Goal: Find contact information: Find contact information

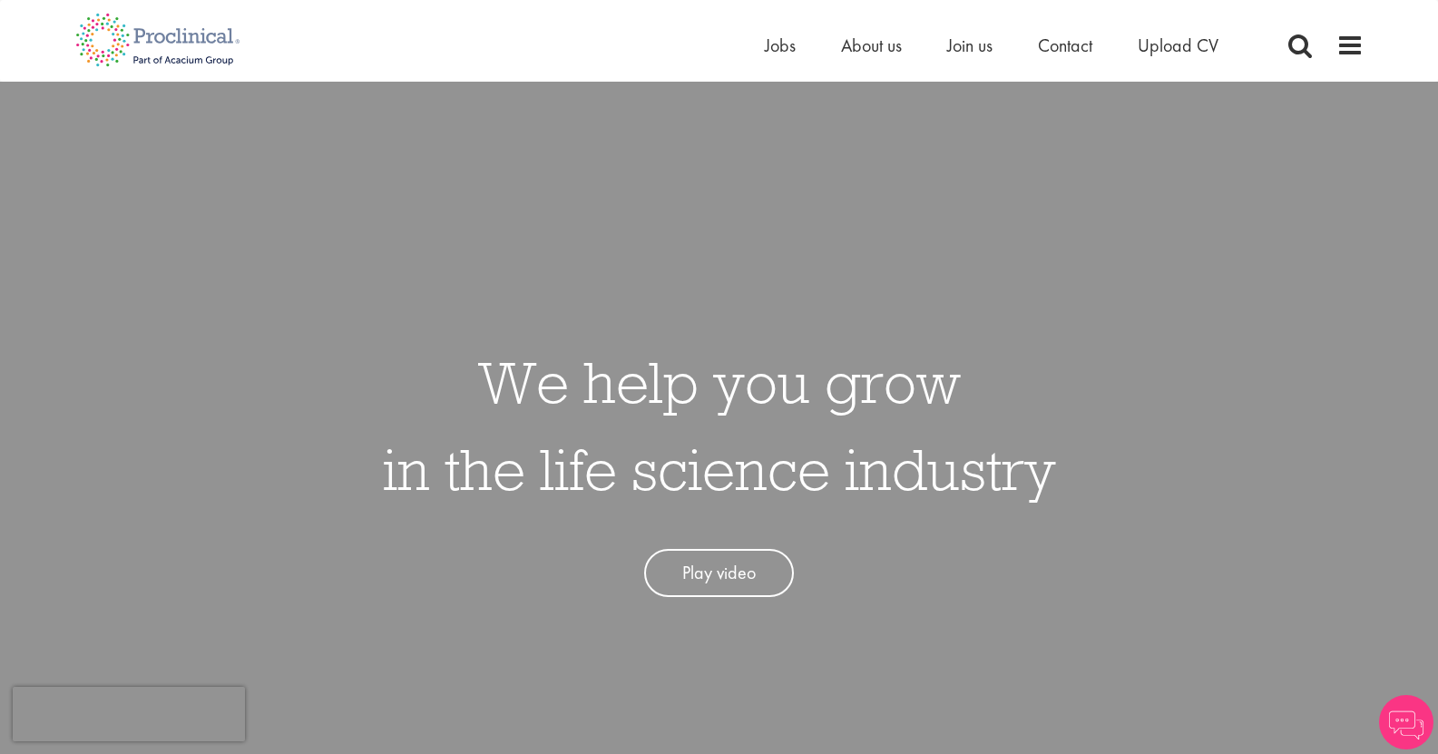
click at [1055, 61] on div "Home Jobs About us Join us Contact Upload CV" at bounding box center [1014, 50] width 499 height 36
click at [1062, 36] on span "Contact" at bounding box center [1065, 46] width 54 height 24
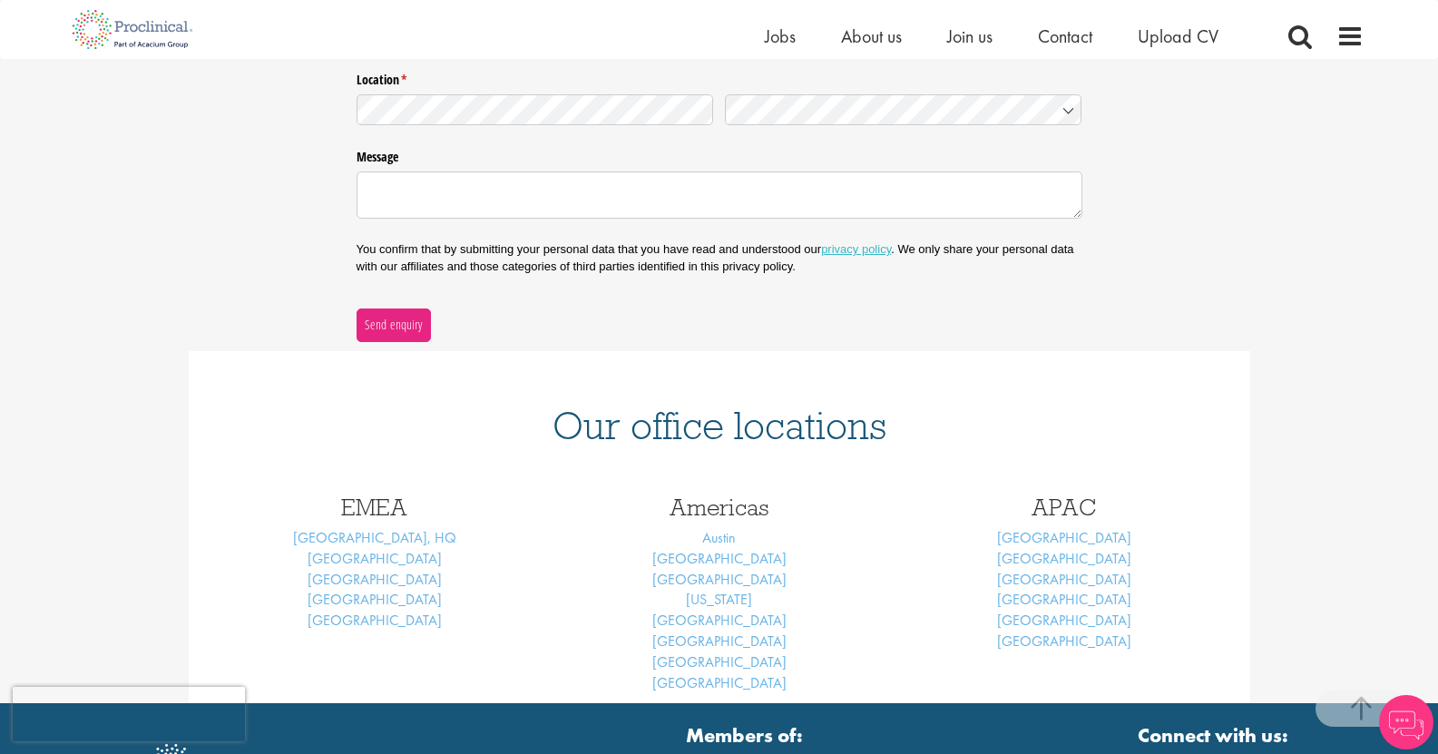
scroll to position [460, 0]
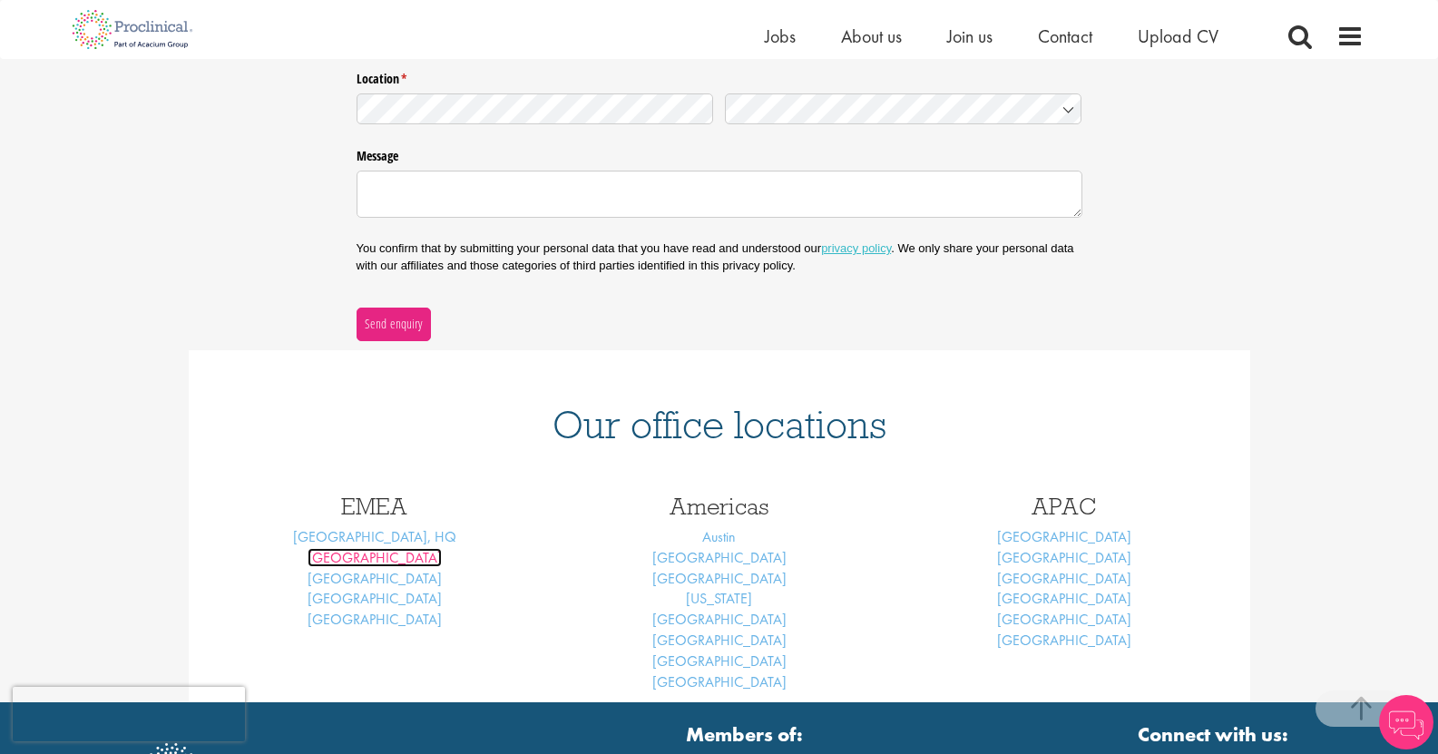
click at [380, 560] on link "[GEOGRAPHIC_DATA]" at bounding box center [374, 557] width 134 height 19
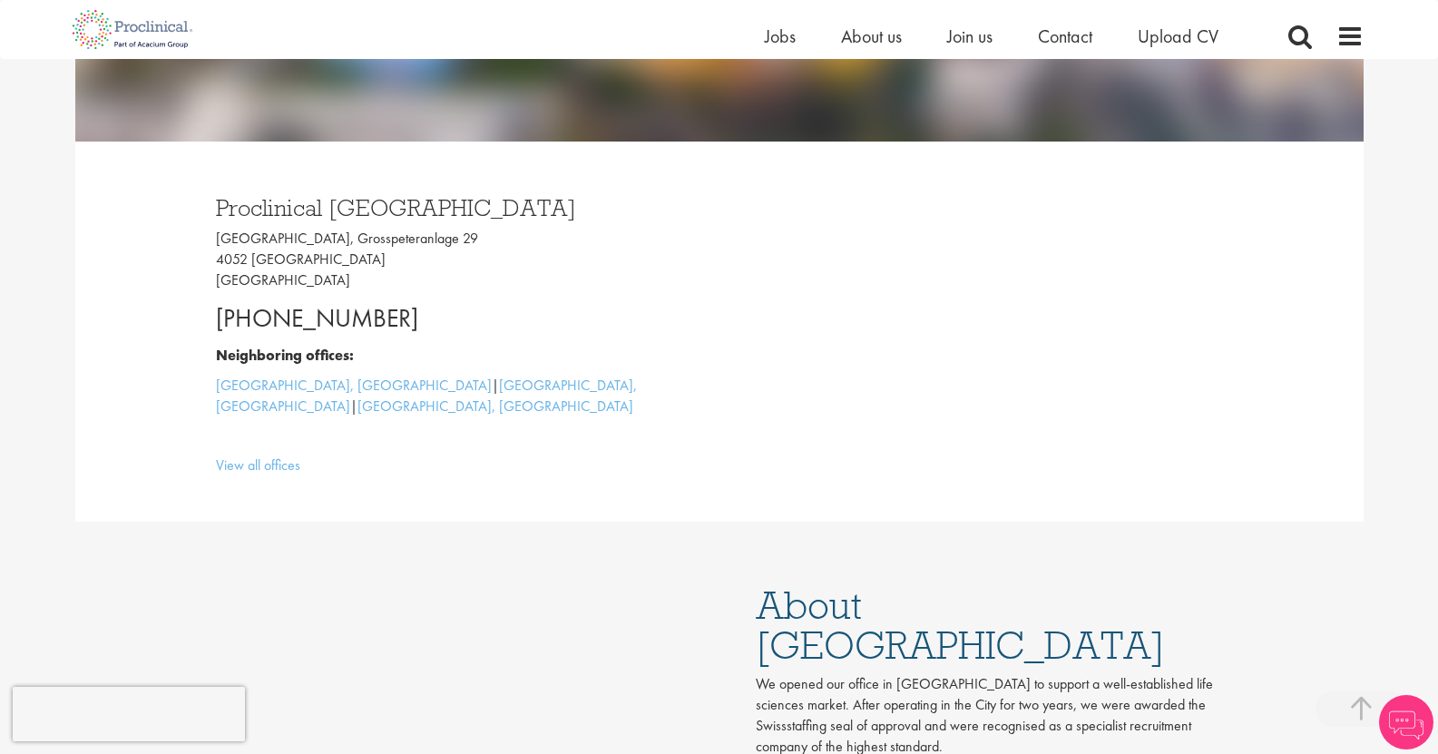
scroll to position [445, 0]
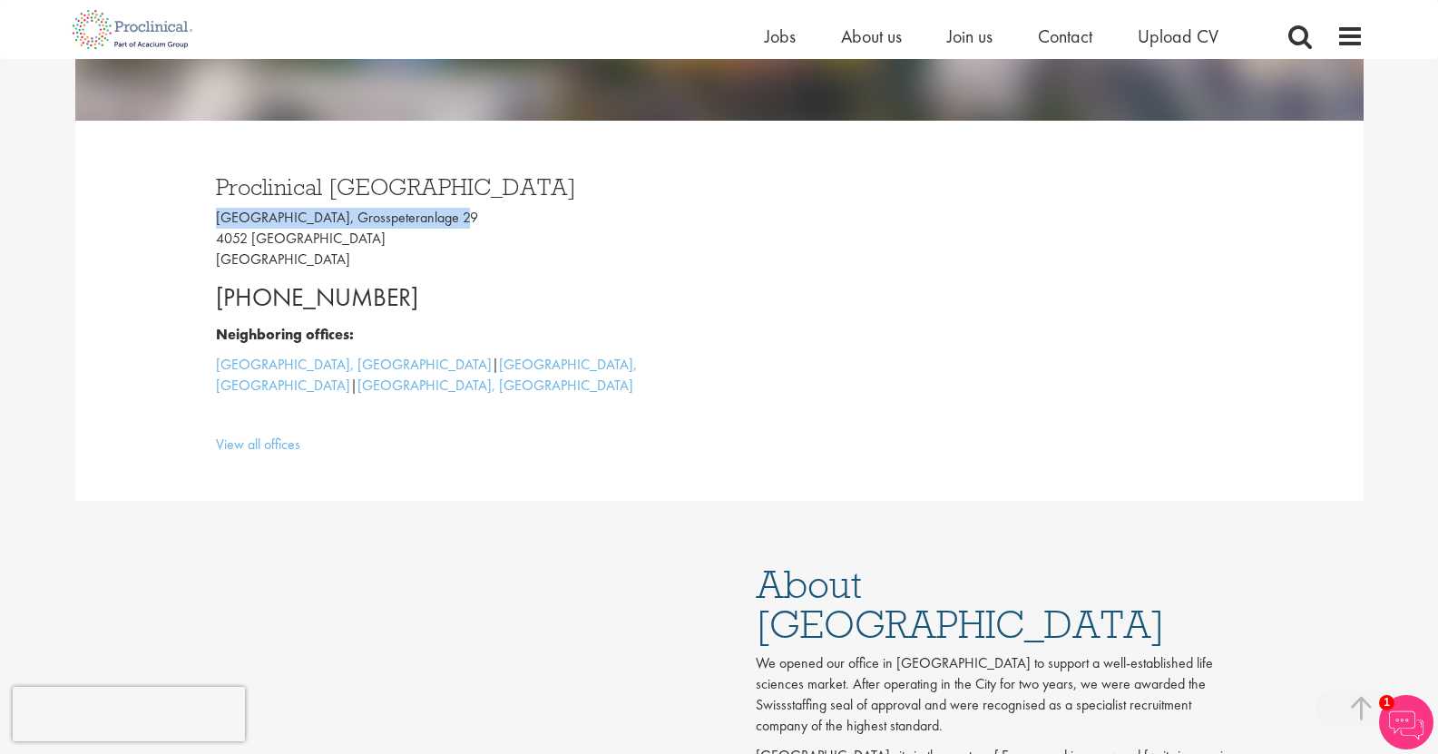
drag, startPoint x: 213, startPoint y: 215, endPoint x: 453, endPoint y: 217, distance: 239.5
click at [453, 217] on div "Proclinical Switzerland Grosspeter Tower, Grosspeteranlage 29 4052 Basel Switze…" at bounding box center [460, 310] width 517 height 307
copy p "Grosspeter Tower, Grosspeteranlage 29"
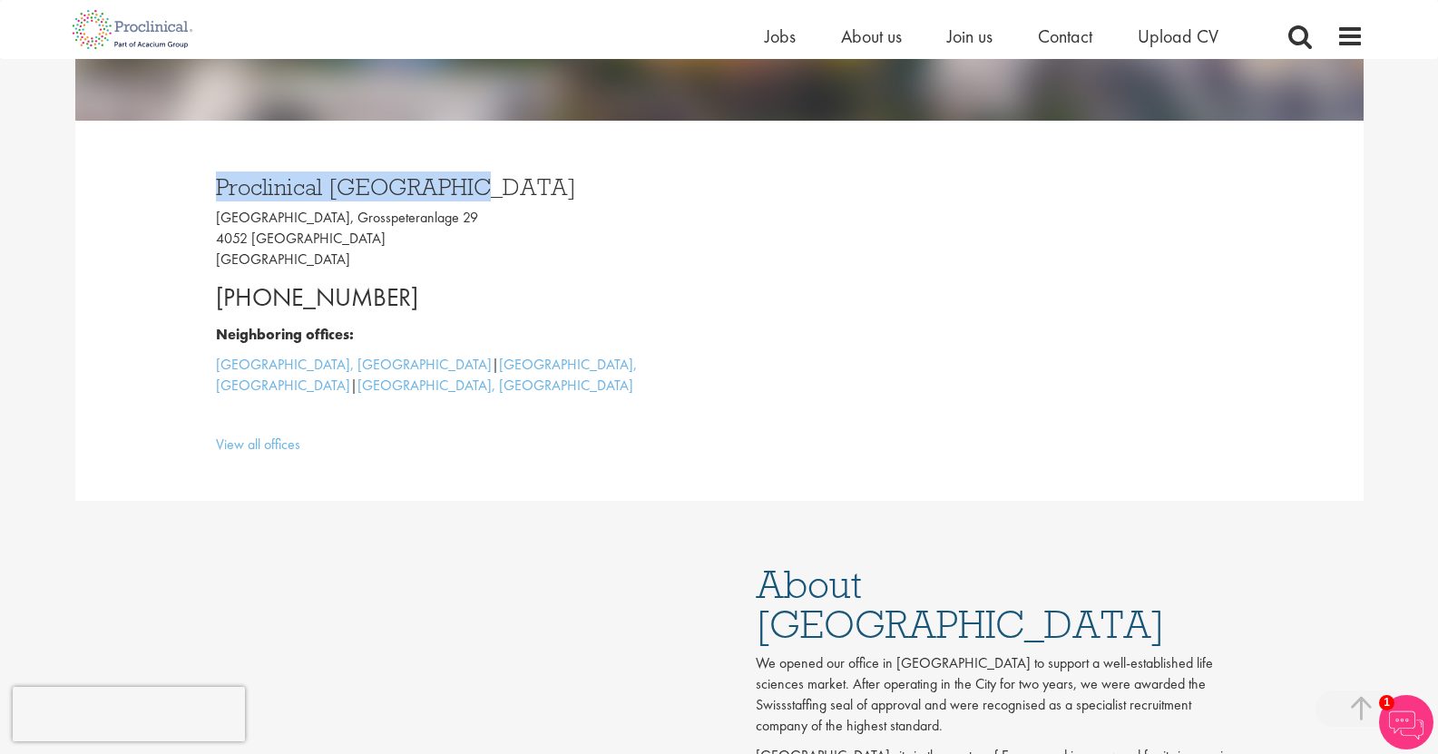
drag, startPoint x: 454, startPoint y: 193, endPoint x: 210, endPoint y: 184, distance: 243.3
click at [210, 184] on div "Proclinical Switzerland Grosspeter Tower, Grosspeteranlage 29 4052 Basel Switze…" at bounding box center [460, 310] width 517 height 307
copy h3 "Proclinical Switzerland"
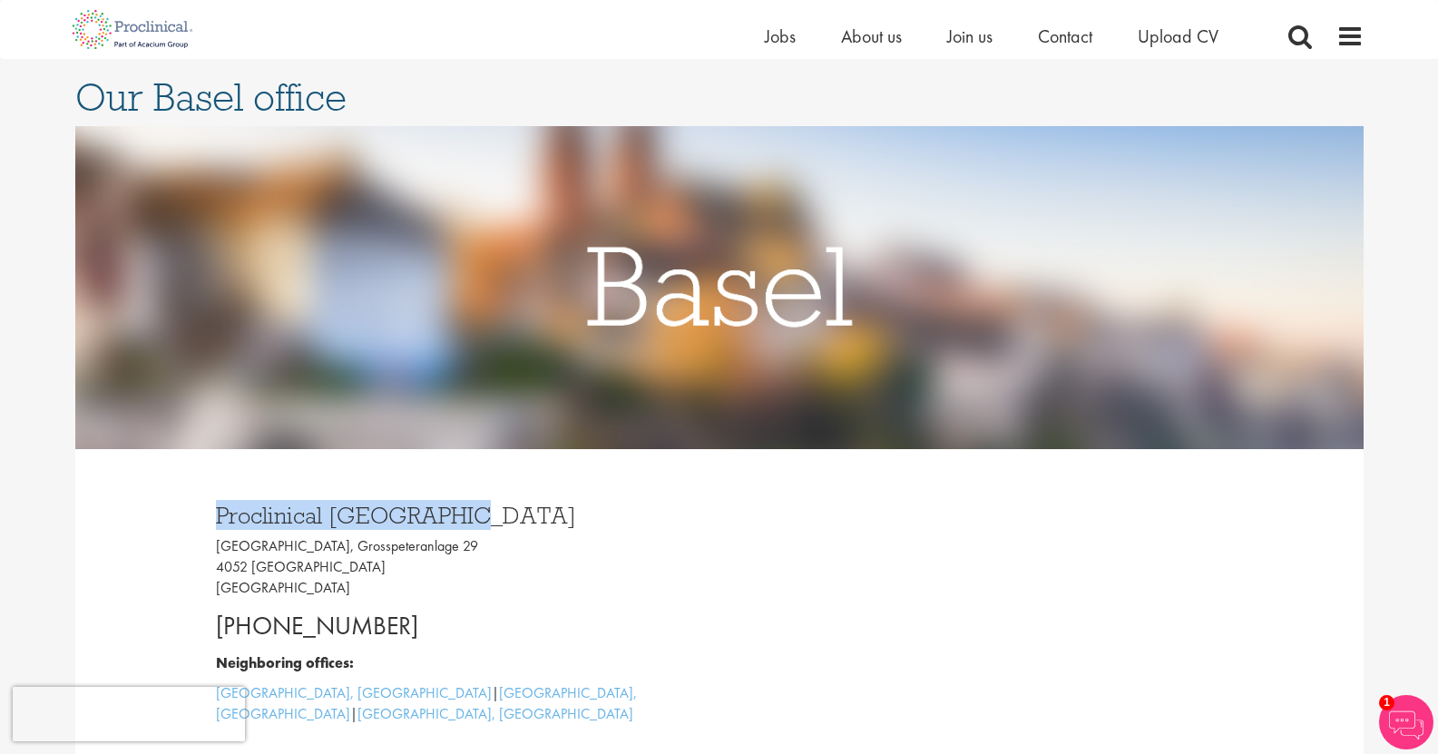
scroll to position [118, 0]
click at [475, 512] on h3 "Proclinical Switzerland" at bounding box center [461, 515] width 490 height 24
drag, startPoint x: 475, startPoint y: 512, endPoint x: 211, endPoint y: 504, distance: 264.1
click at [211, 504] on div "Proclinical Switzerland Grosspeter Tower, Grosspeteranlage 29 4052 Basel Switze…" at bounding box center [460, 637] width 517 height 307
